Goal: Task Accomplishment & Management: Use online tool/utility

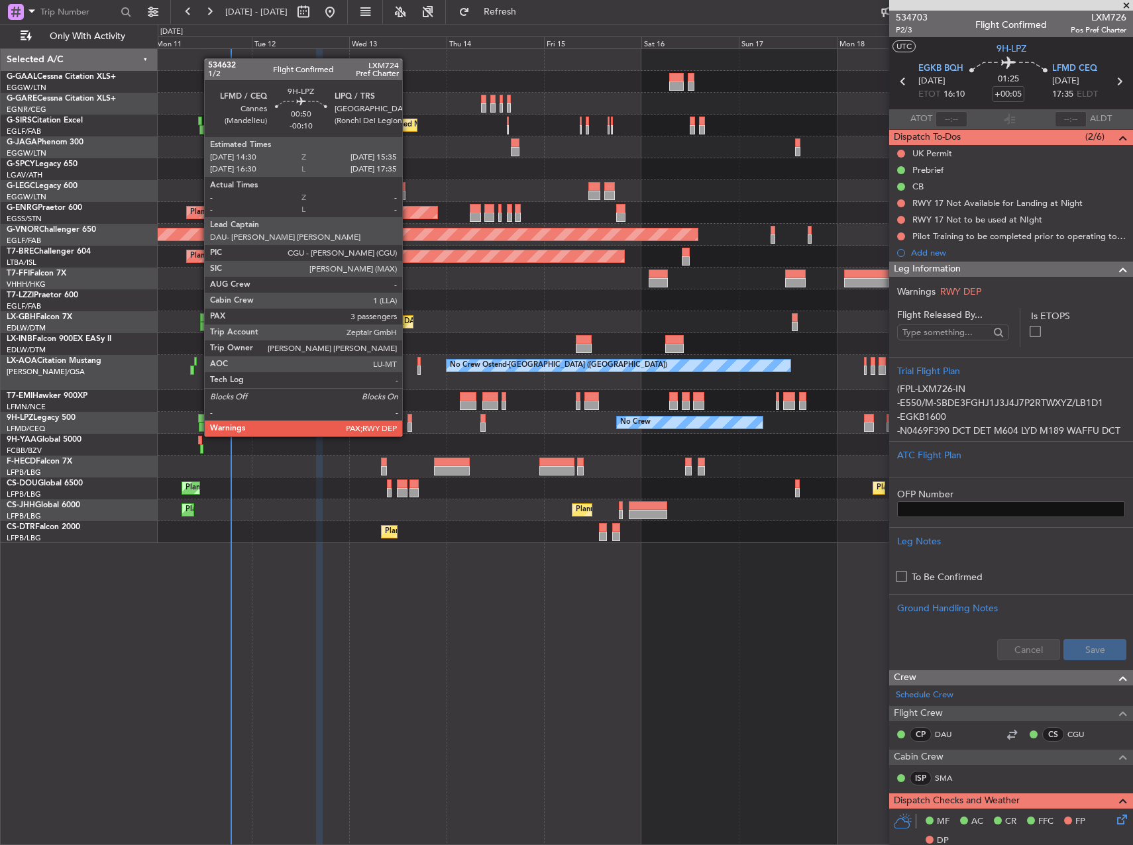
click at [408, 423] on div at bounding box center [409, 427] width 5 height 9
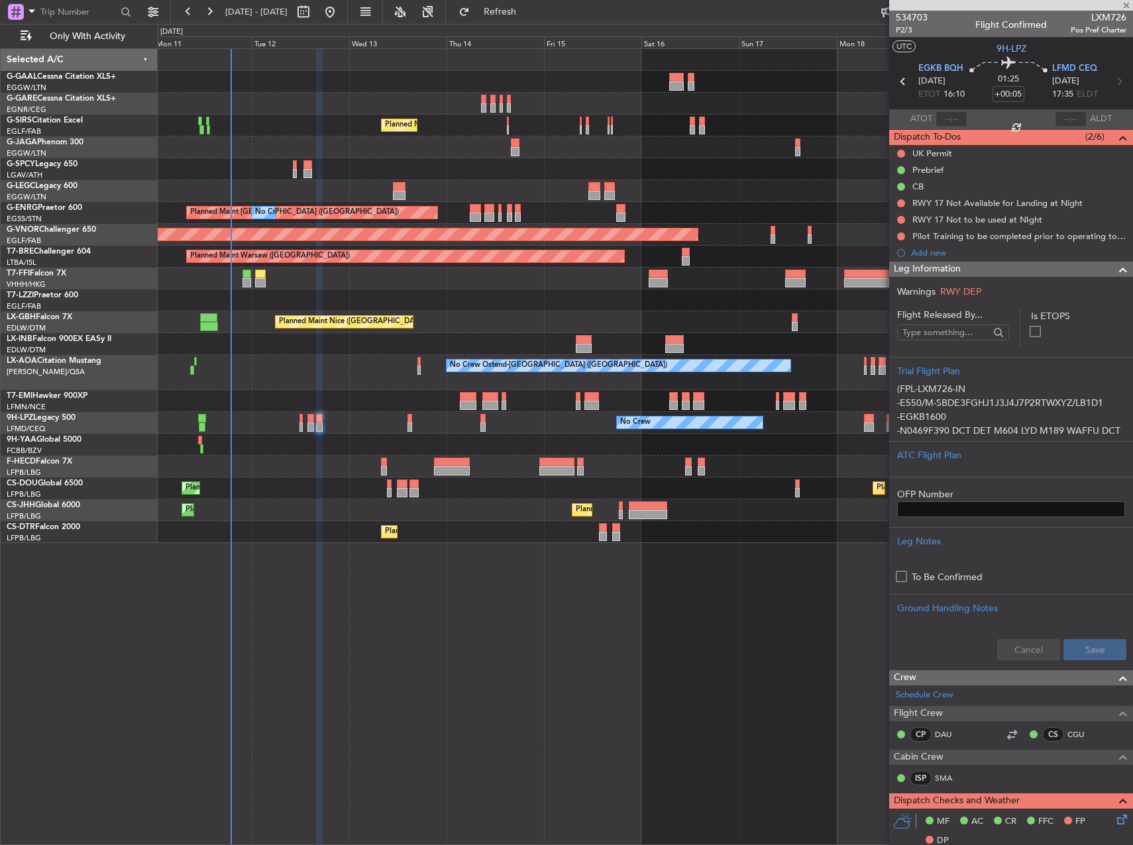
type input "-00:10"
type input "3"
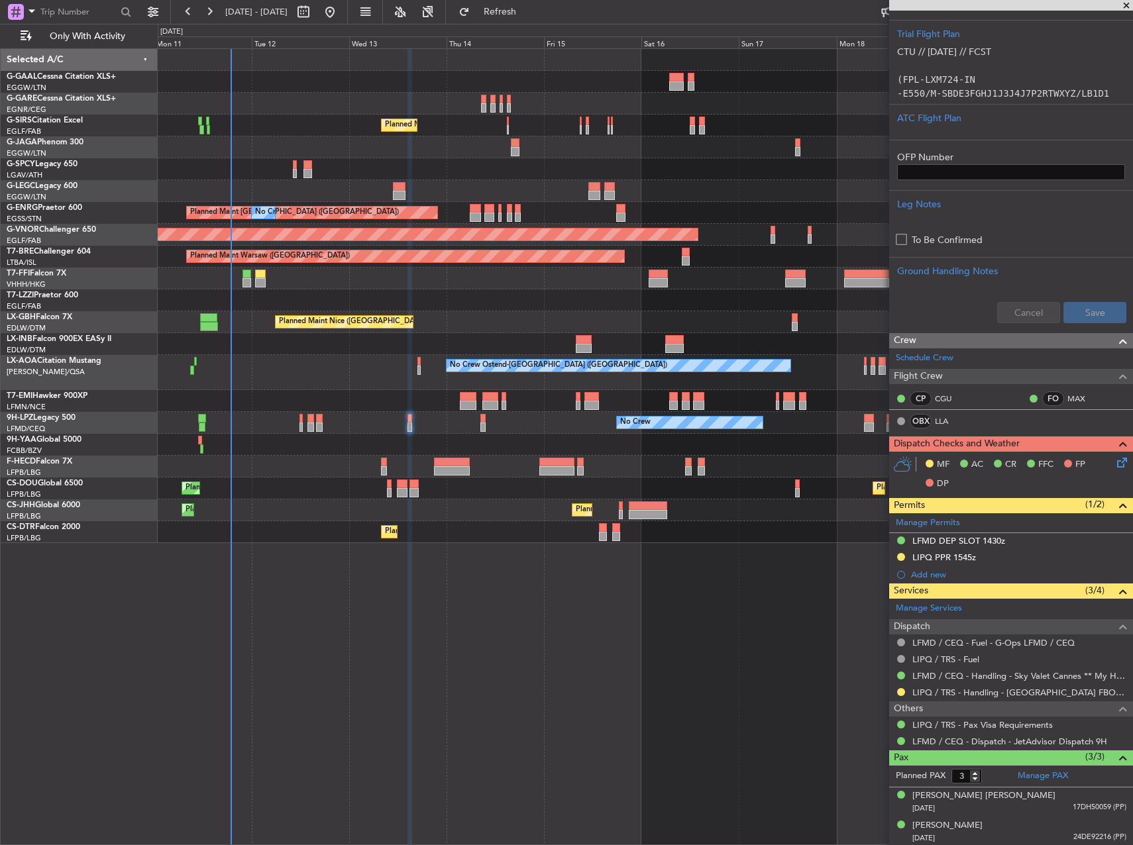
scroll to position [368, 0]
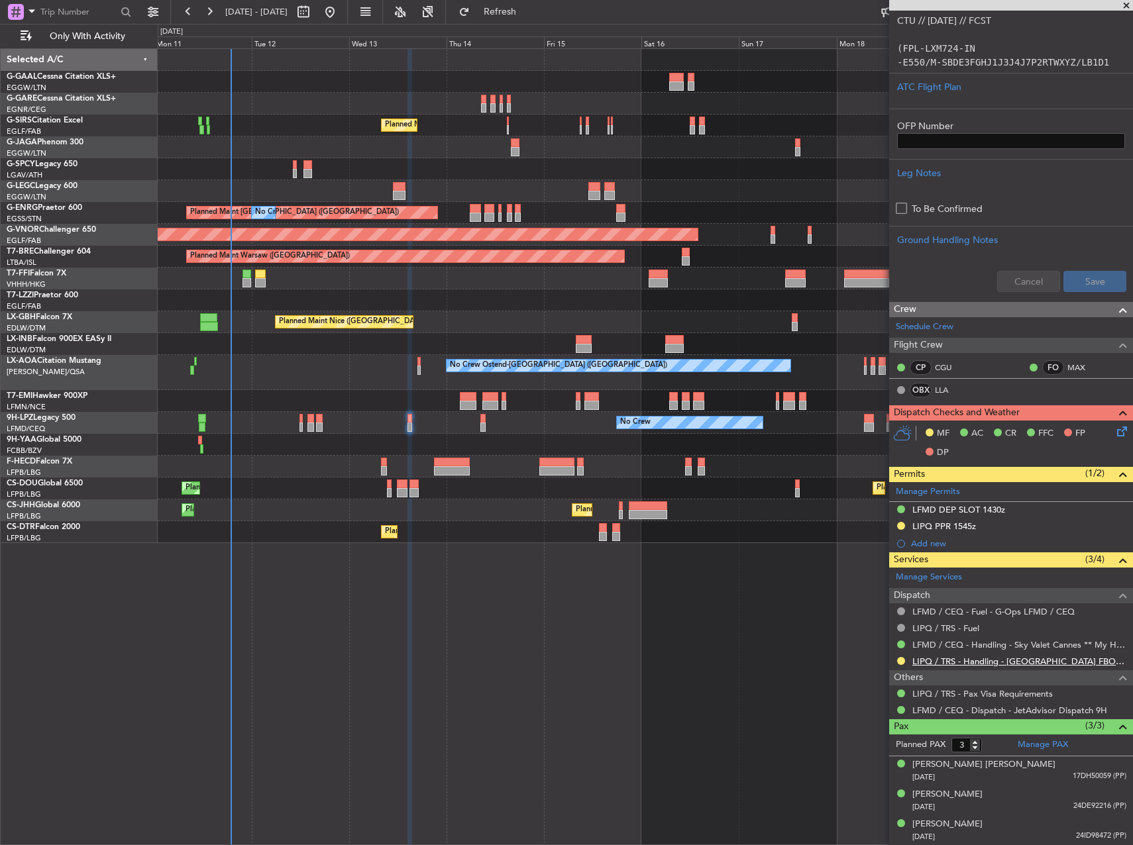
drag, startPoint x: 981, startPoint y: 653, endPoint x: 983, endPoint y: 664, distance: 10.8
click at [981, 653] on div "LIPQ / TRS - Handling - [GEOGRAPHIC_DATA] FBO LIPQ / TRS" at bounding box center [1011, 661] width 244 height 17
click at [983, 664] on link "LIPQ / TRS - Handling - [GEOGRAPHIC_DATA] FBO LIPQ / TRS" at bounding box center [1019, 661] width 214 height 11
click at [303, 421] on div "No Crew No Crew" at bounding box center [645, 423] width 974 height 22
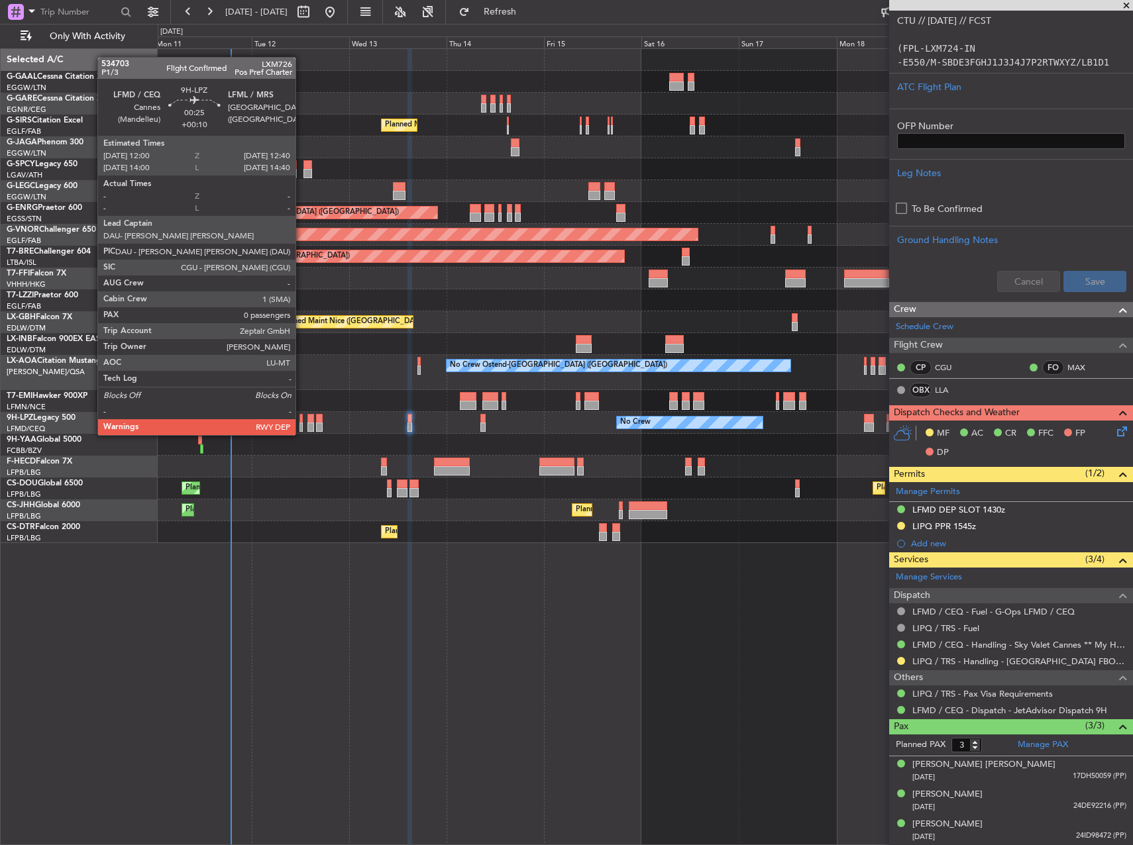
click at [301, 422] on div at bounding box center [300, 418] width 3 height 9
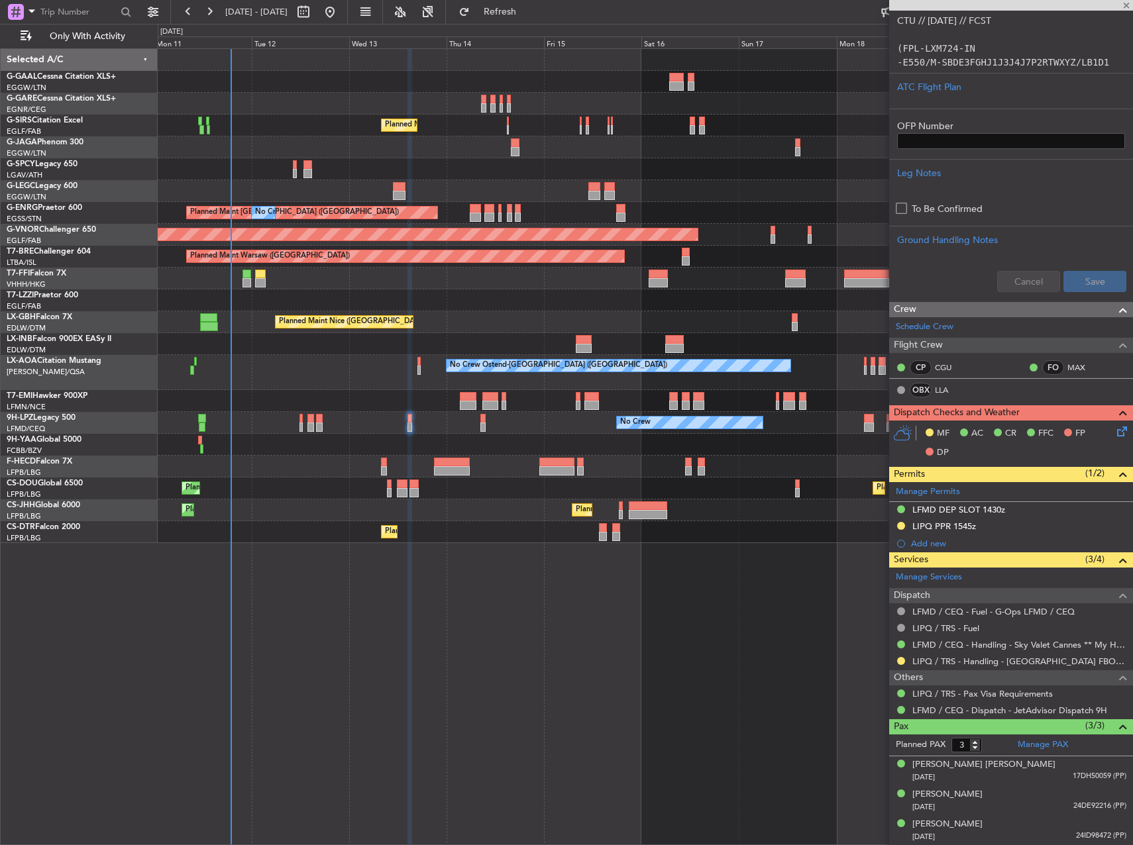
type input "+00:10"
type input "0"
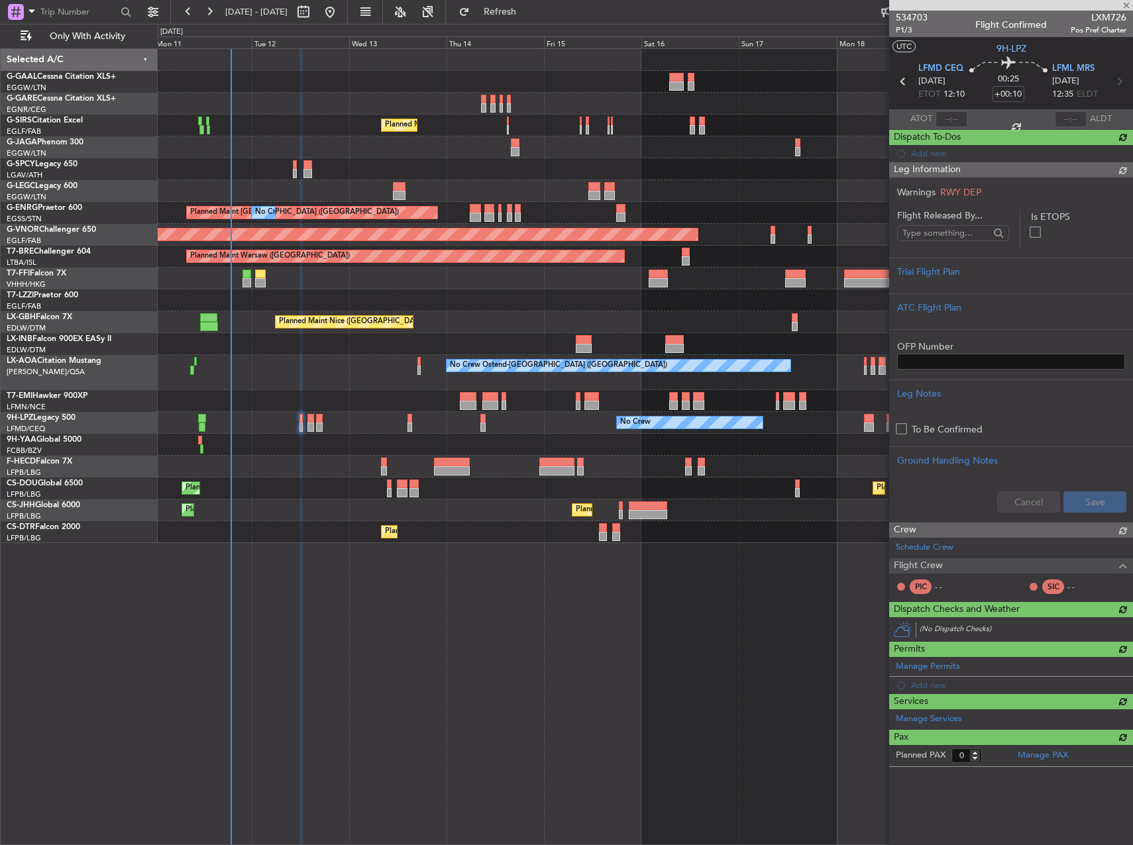
scroll to position [0, 0]
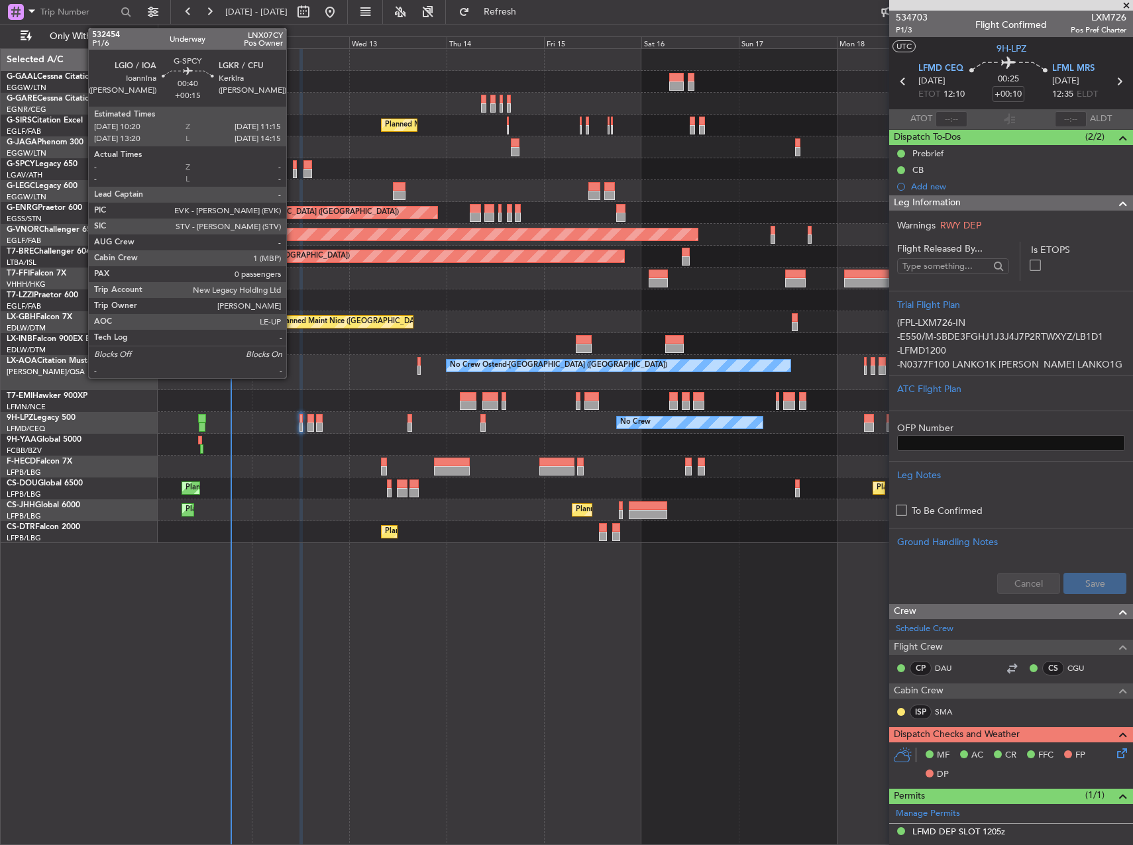
click at [293, 160] on div at bounding box center [295, 164] width 4 height 9
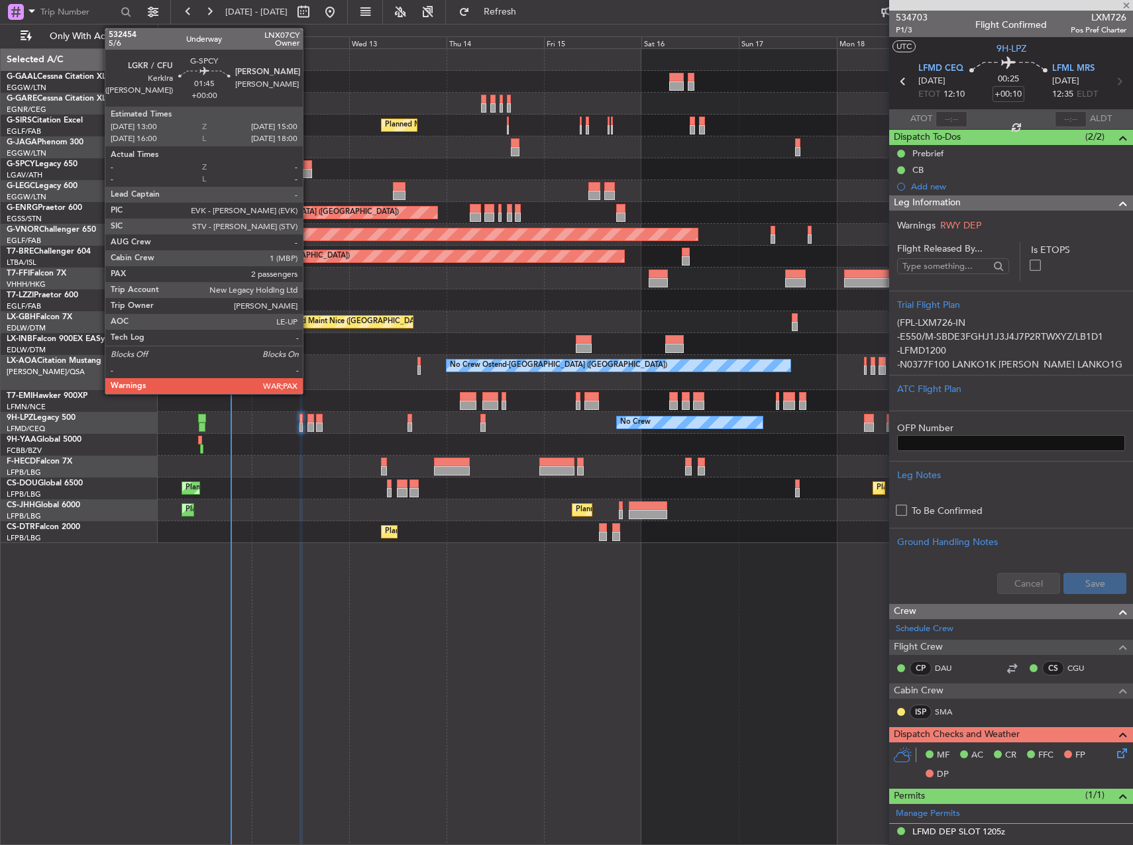
type input "+00:15"
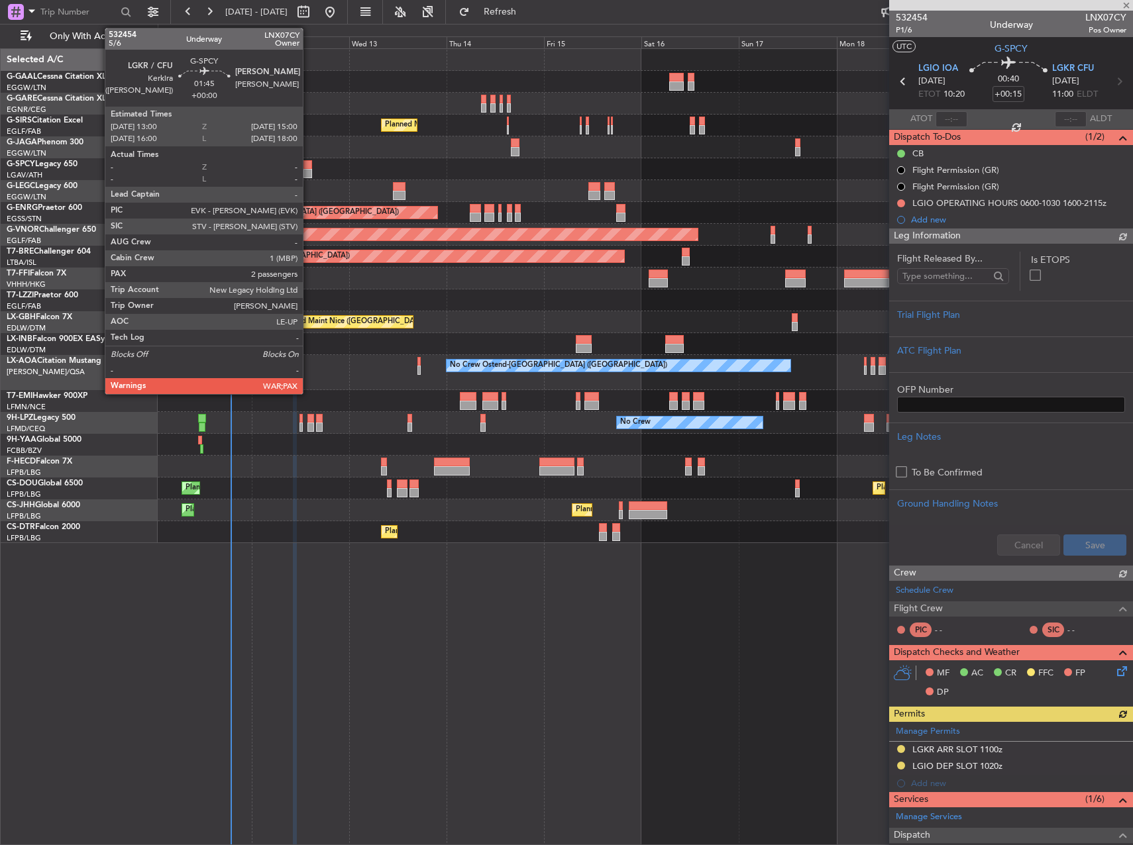
click at [309, 165] on div at bounding box center [307, 164] width 9 height 9
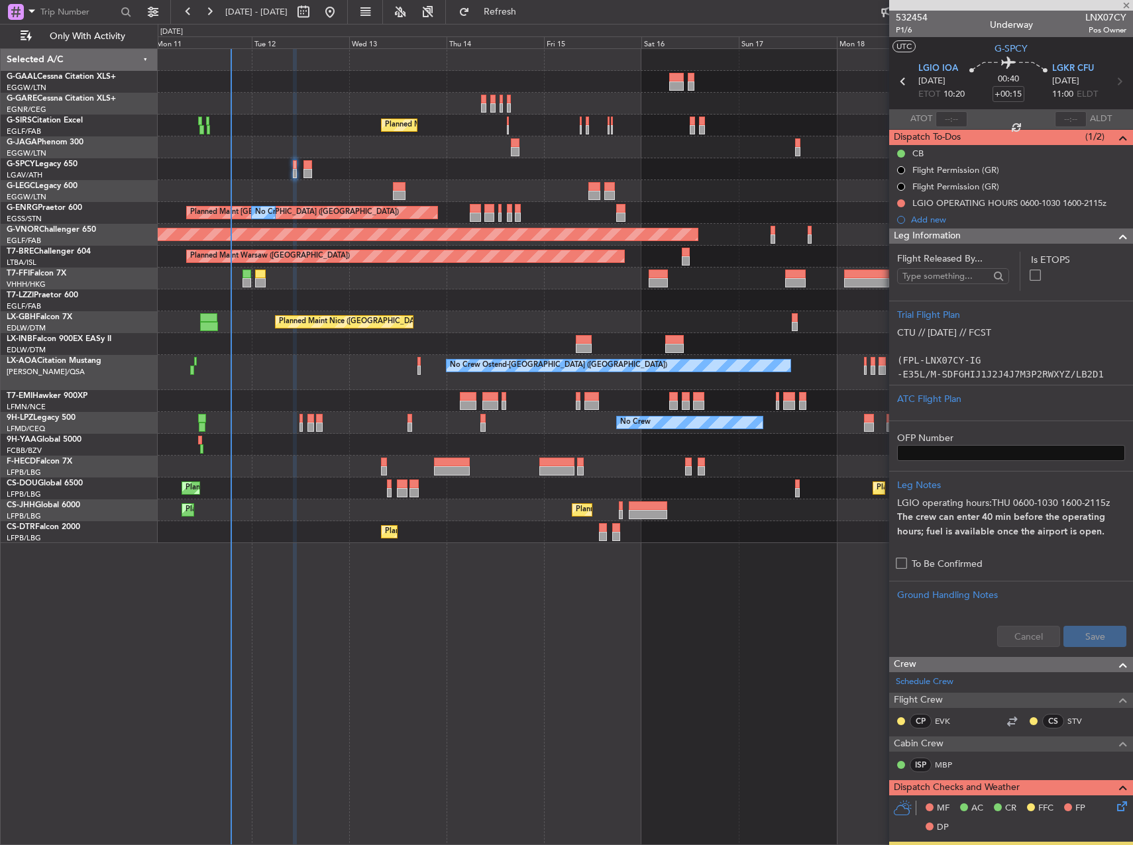
type input "2"
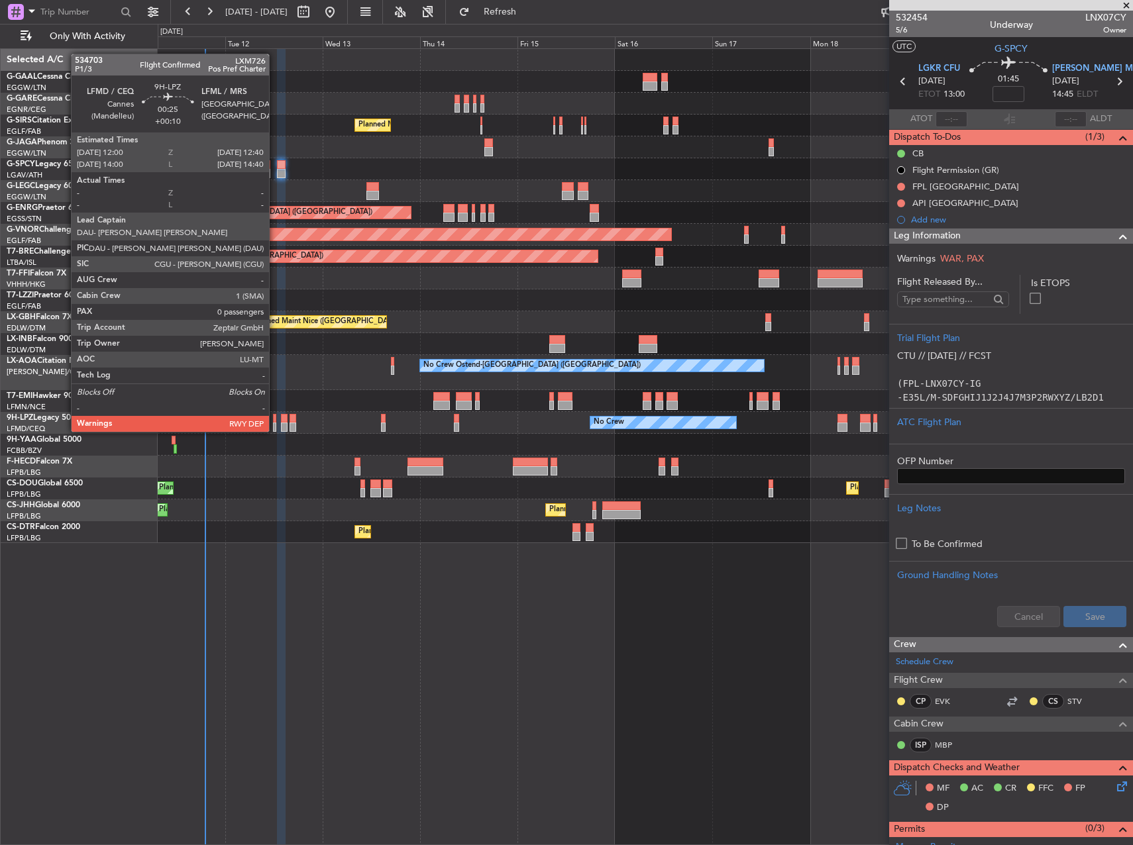
click at [275, 419] on div at bounding box center [274, 418] width 3 height 9
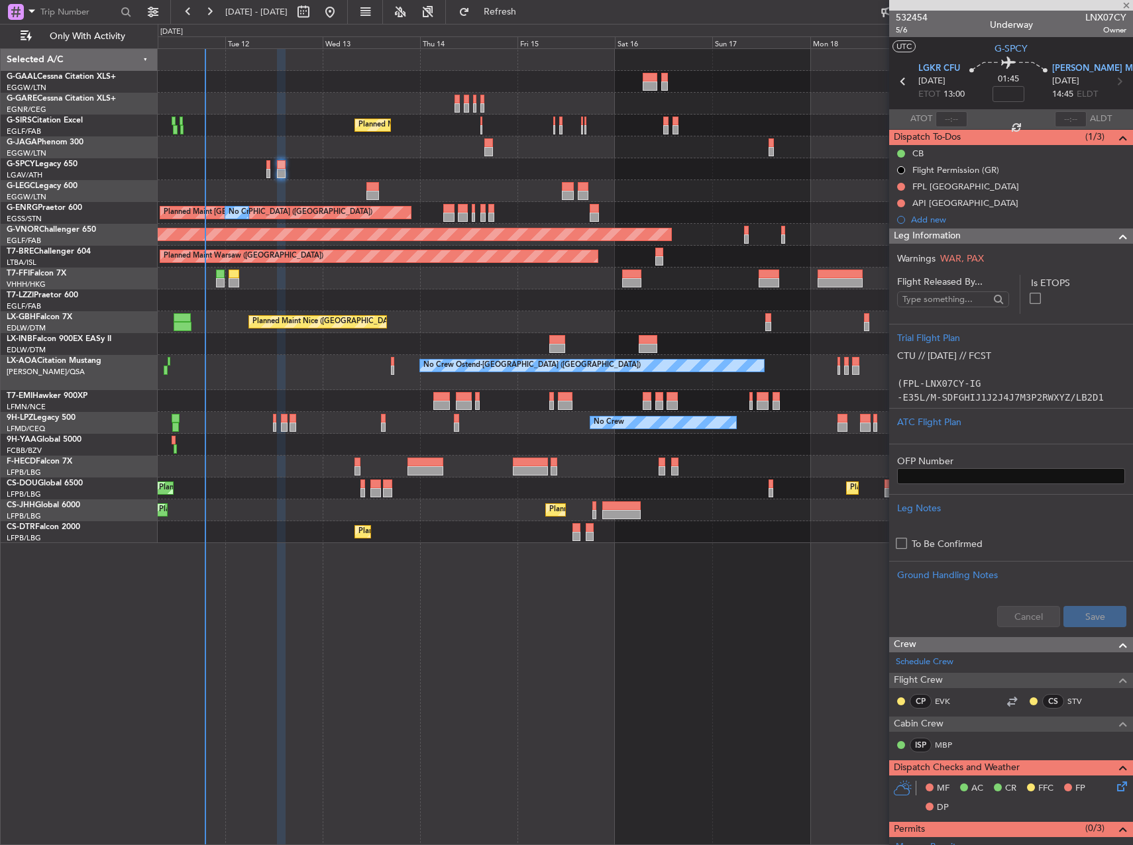
type input "+00:10"
type input "0"
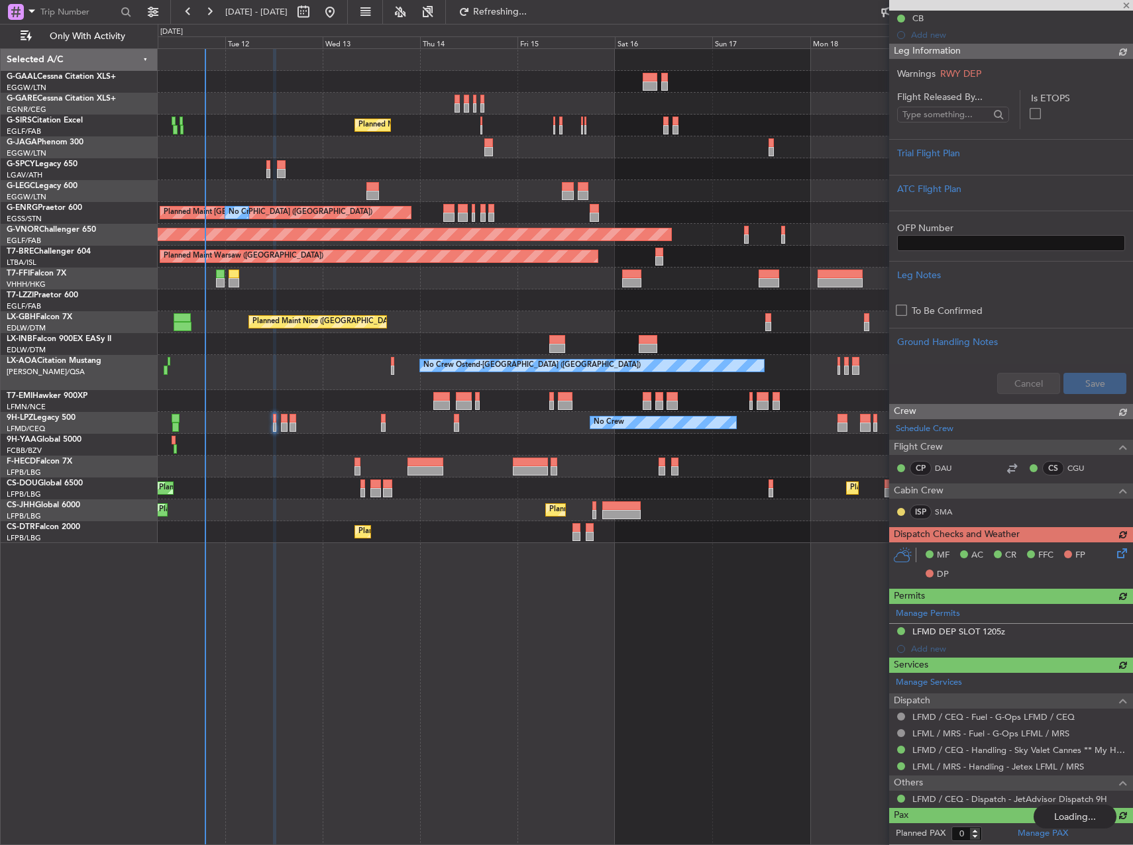
scroll to position [151, 0]
